Goal: Task Accomplishment & Management: Manage account settings

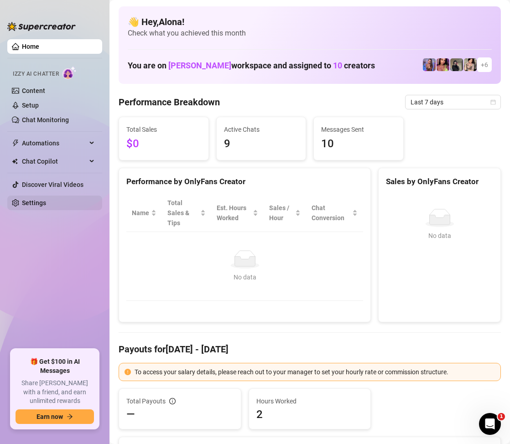
click at [41, 199] on link "Settings" at bounding box center [34, 202] width 24 height 7
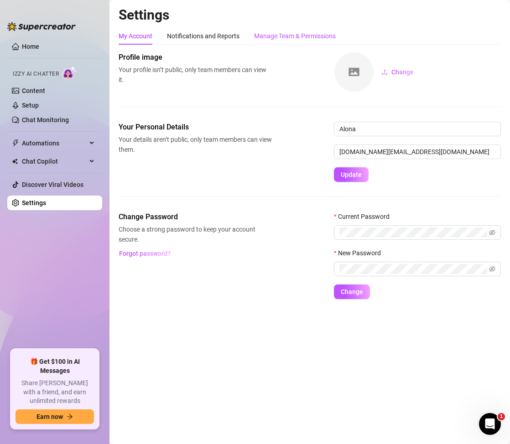
click at [303, 37] on div "Manage Team & Permissions" at bounding box center [295, 36] width 82 height 10
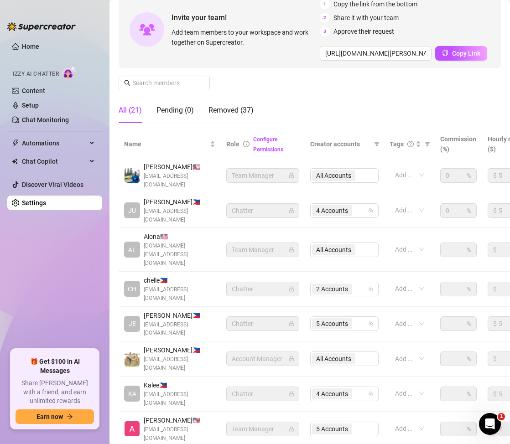
scroll to position [137, 0]
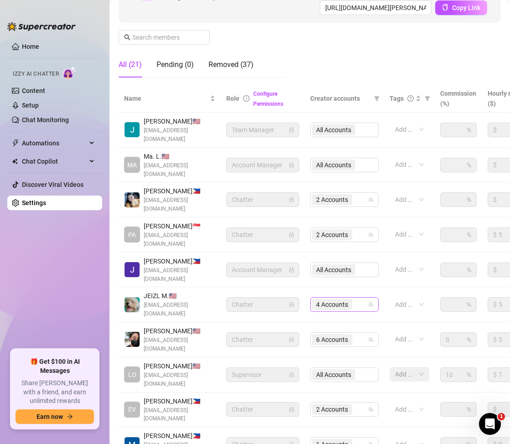
click at [362, 298] on div "4 Accounts" at bounding box center [339, 304] width 55 height 13
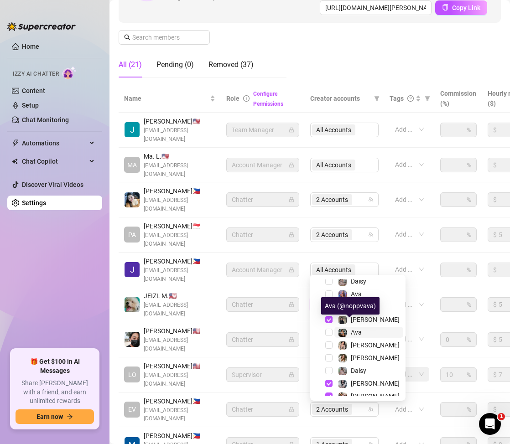
scroll to position [24, 0]
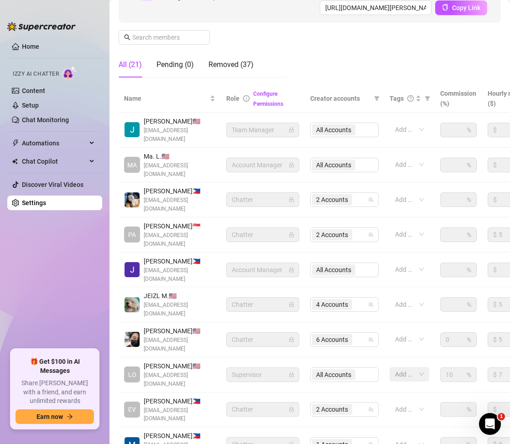
click at [272, 432] on div "Name Role Configure Permissions Creator accounts Tags Commission (%) Hourly rat…" at bounding box center [310, 286] width 382 height 403
click at [357, 438] on div "1 Accounts" at bounding box center [339, 444] width 55 height 13
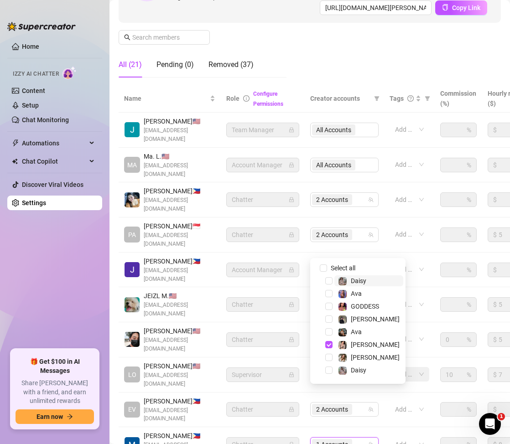
click at [303, 435] on div "Name Role Configure Permissions Creator accounts Tags Commission (%) Hourly rat…" at bounding box center [310, 286] width 382 height 403
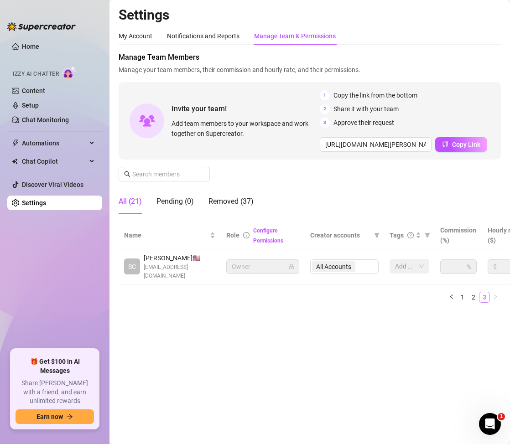
scroll to position [0, 0]
click at [463, 302] on link "1" at bounding box center [462, 297] width 10 height 10
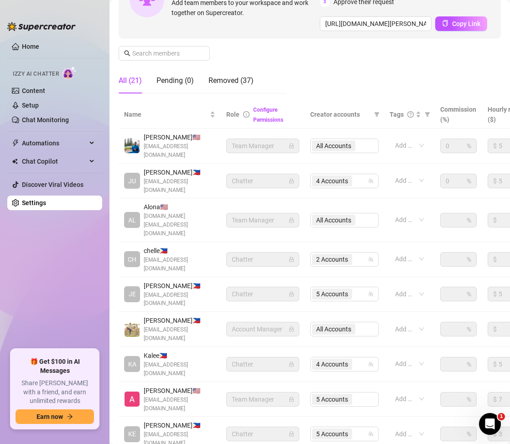
scroll to position [137, 0]
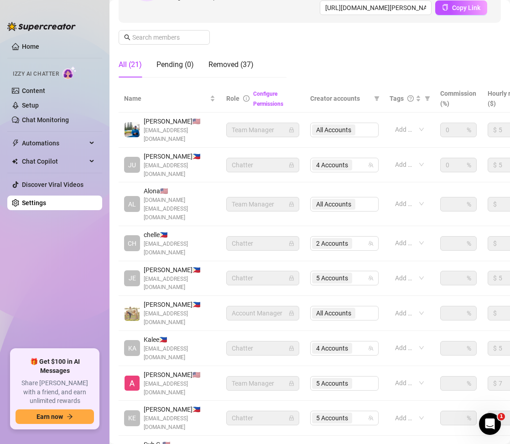
click at [308, 425] on div "Settings My Account Notifications and Reports Manage Team & Permissions Profile…" at bounding box center [310, 189] width 382 height 638
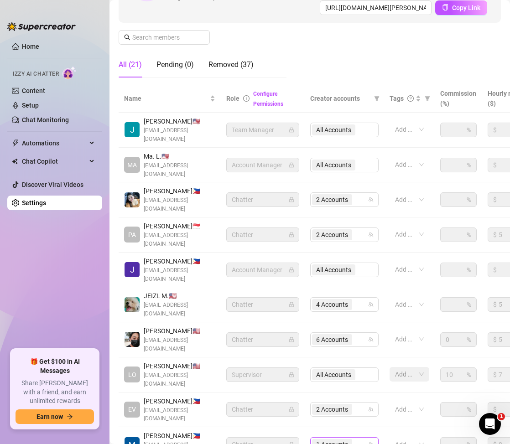
click at [359, 438] on div "1 Accounts" at bounding box center [339, 444] width 55 height 13
